Goal: Task Accomplishment & Management: Manage account settings

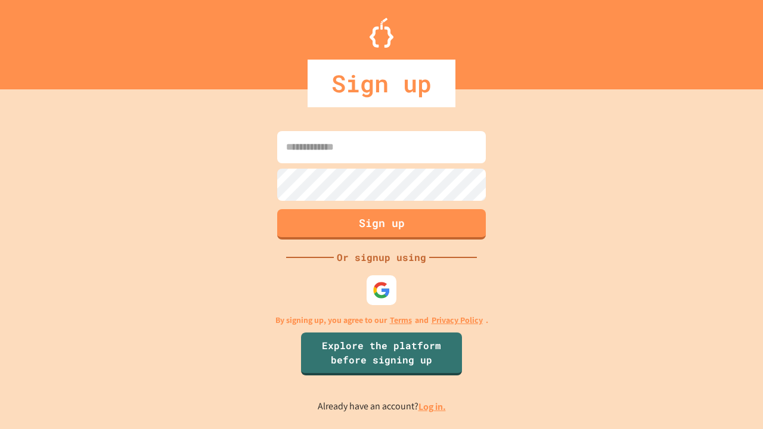
click at [433, 407] on link "Log in." at bounding box center [432, 407] width 27 height 13
